Goal: Check status

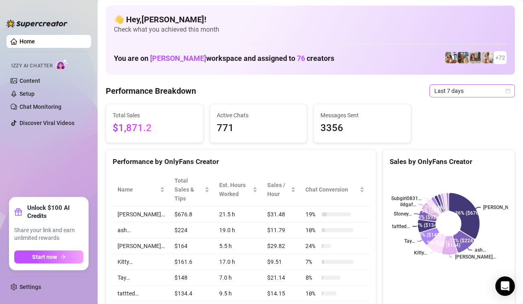
click at [450, 97] on div "Last 7 days" at bounding box center [471, 91] width 85 height 13
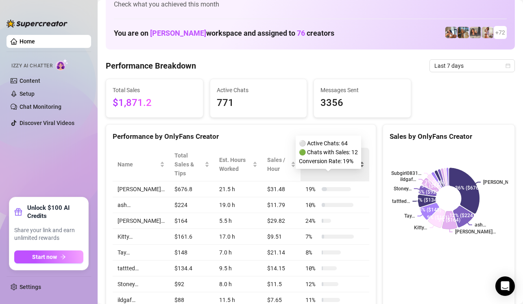
scroll to position [28, 0]
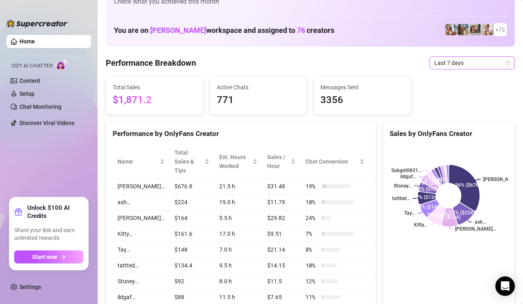
click at [442, 63] on span "Last 7 days" at bounding box center [472, 63] width 76 height 12
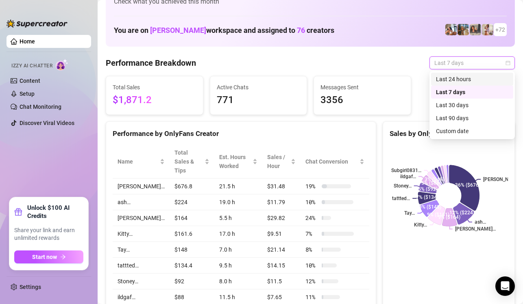
click at [464, 80] on div "Last 24 hours" at bounding box center [472, 79] width 72 height 9
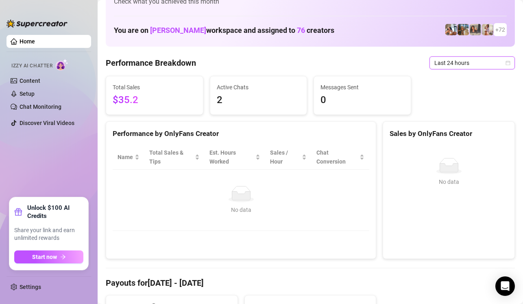
click at [469, 60] on span "Last 24 hours" at bounding box center [472, 63] width 76 height 12
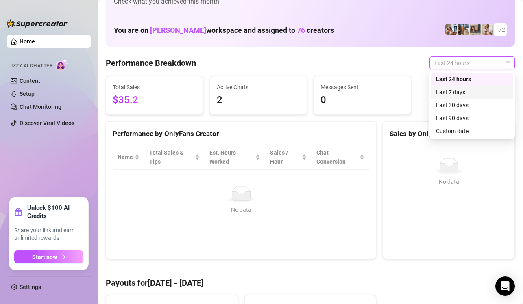
click at [460, 88] on div "Last 7 days" at bounding box center [472, 92] width 72 height 9
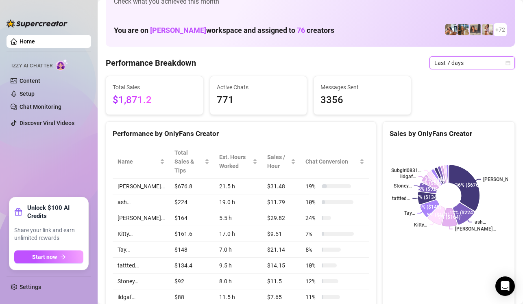
click at [462, 67] on span "Last 7 days" at bounding box center [472, 63] width 76 height 12
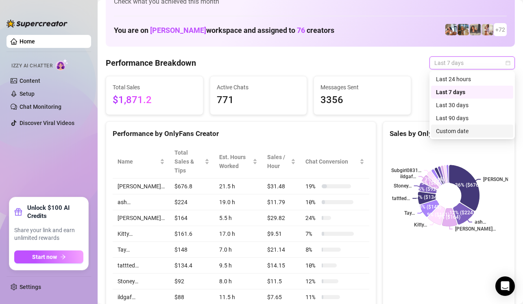
click at [442, 128] on div "Custom date" at bounding box center [472, 131] width 72 height 9
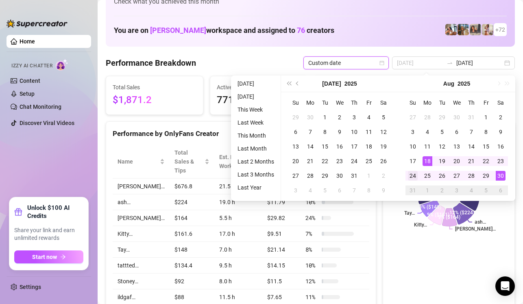
type input "[DATE]"
click at [416, 174] on div "24" at bounding box center [413, 176] width 10 height 10
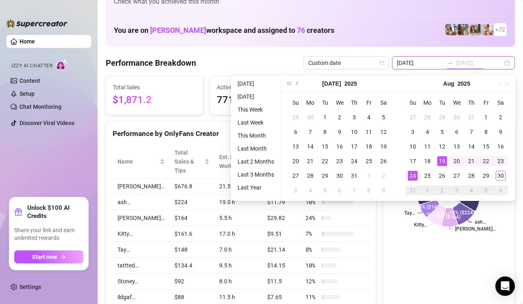
type input "[DATE]"
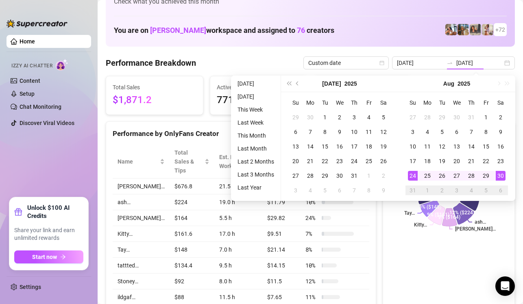
click at [418, 38] on div "You are on [PERSON_NAME] workspace and assigned to 76 creators + 72" at bounding box center [310, 29] width 393 height 17
type input "[DATE]"
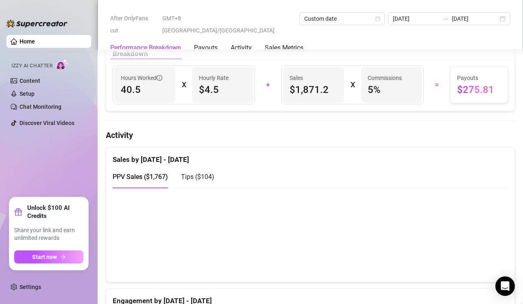
scroll to position [442, 0]
